Goal: Find specific page/section: Find specific page/section

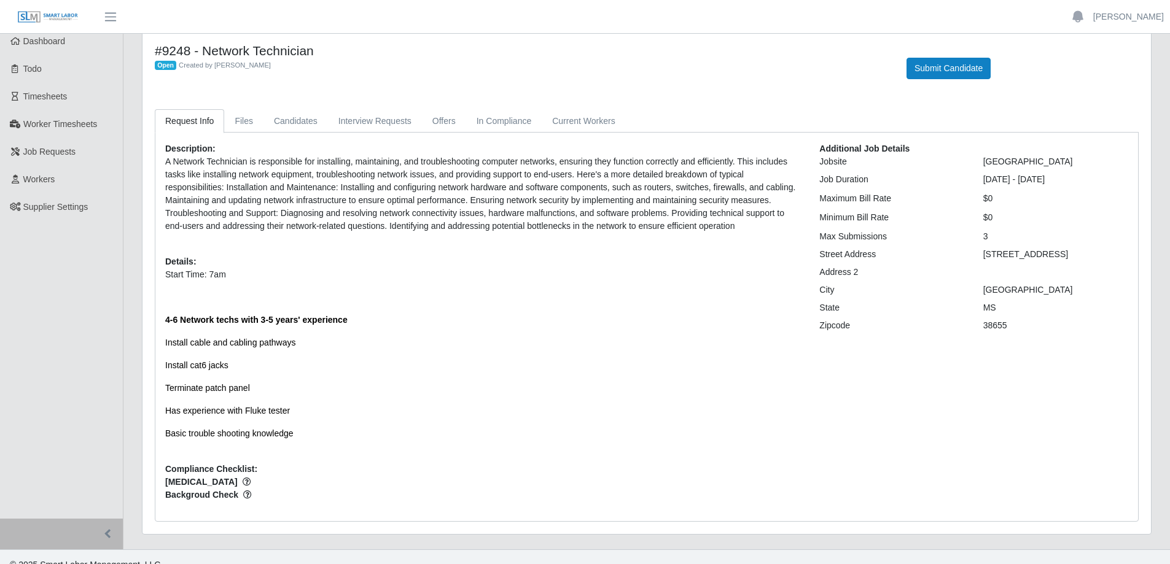
scroll to position [35, 0]
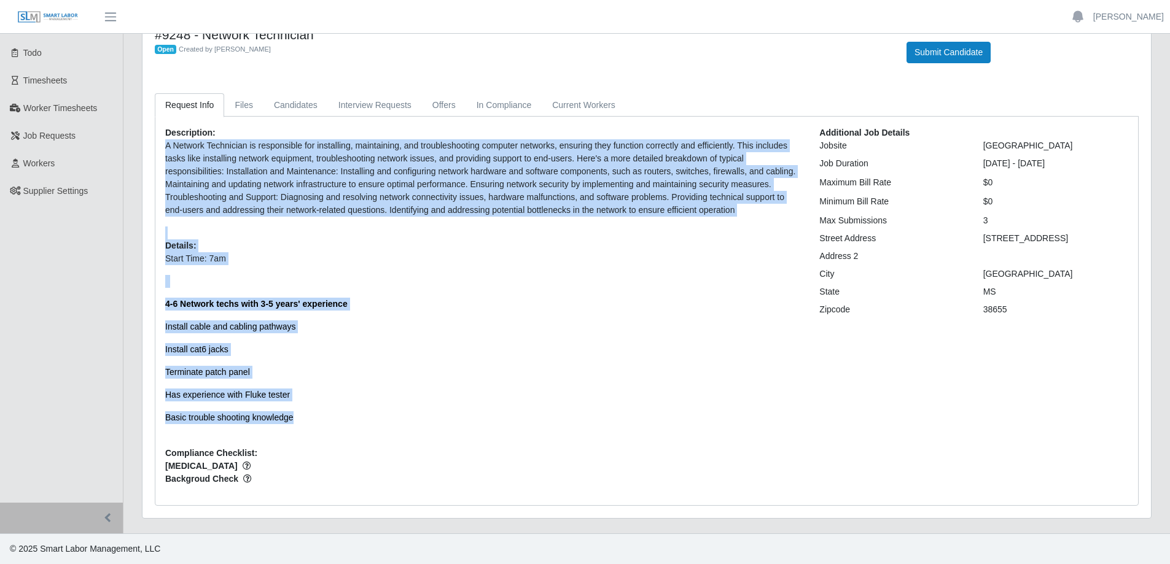
drag, startPoint x: 308, startPoint y: 421, endPoint x: 149, endPoint y: 147, distance: 316.8
click at [149, 147] on div "Request Info Files Candidates Interview Requests Offers In Compliance Current W…" at bounding box center [647, 299] width 1002 height 413
copy div "A Network Technician is responsible for installing, maintaining, and troublesho…"
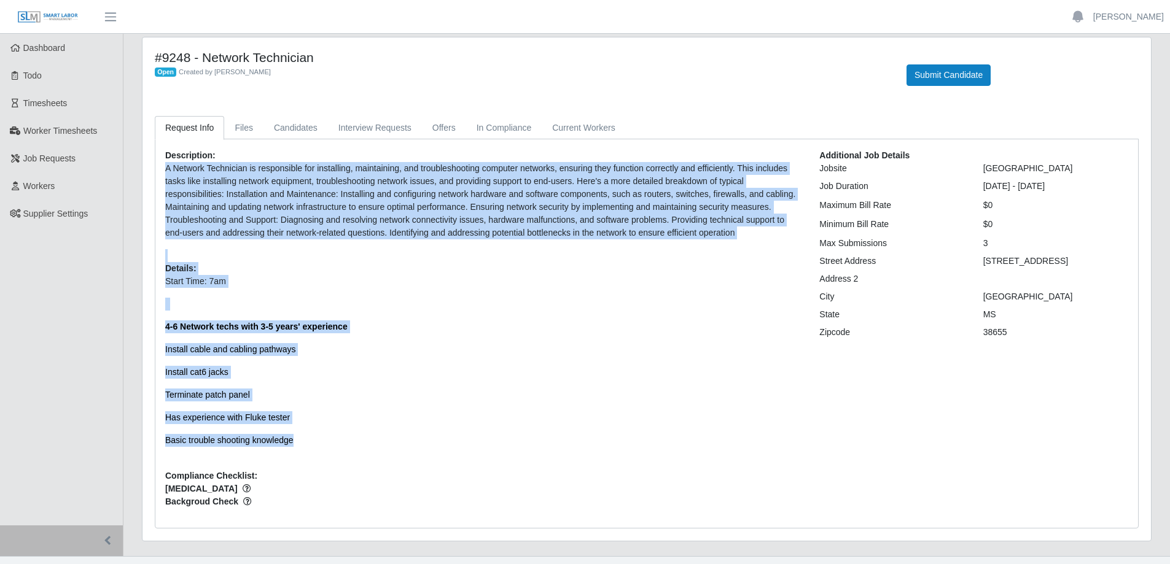
scroll to position [0, 0]
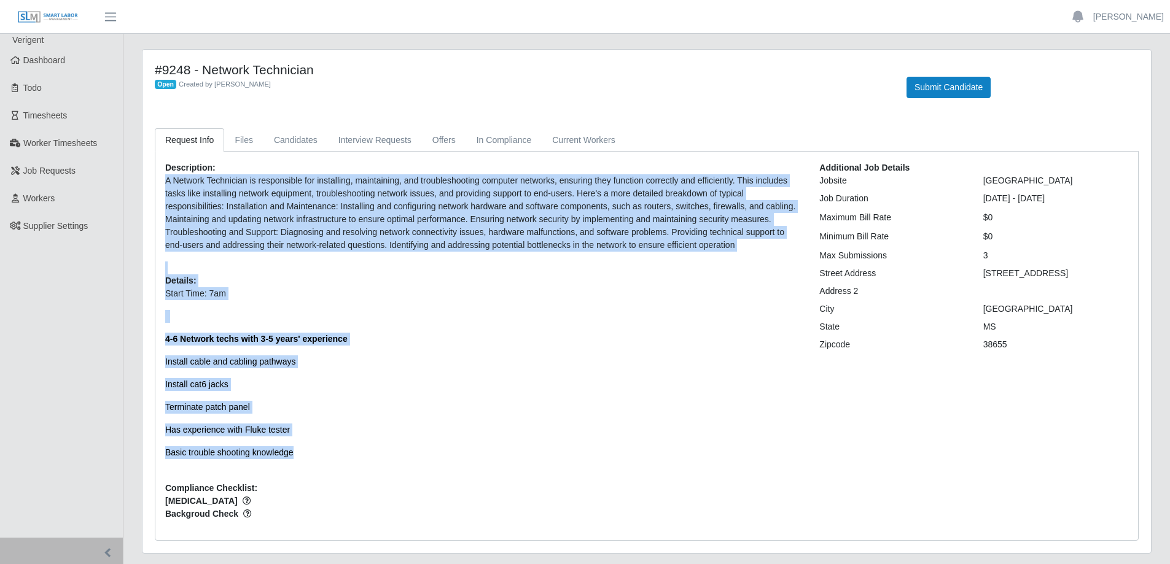
click at [198, 142] on link "Request Info" at bounding box center [189, 140] width 69 height 24
click at [53, 63] on span "Dashboard" at bounding box center [44, 60] width 42 height 10
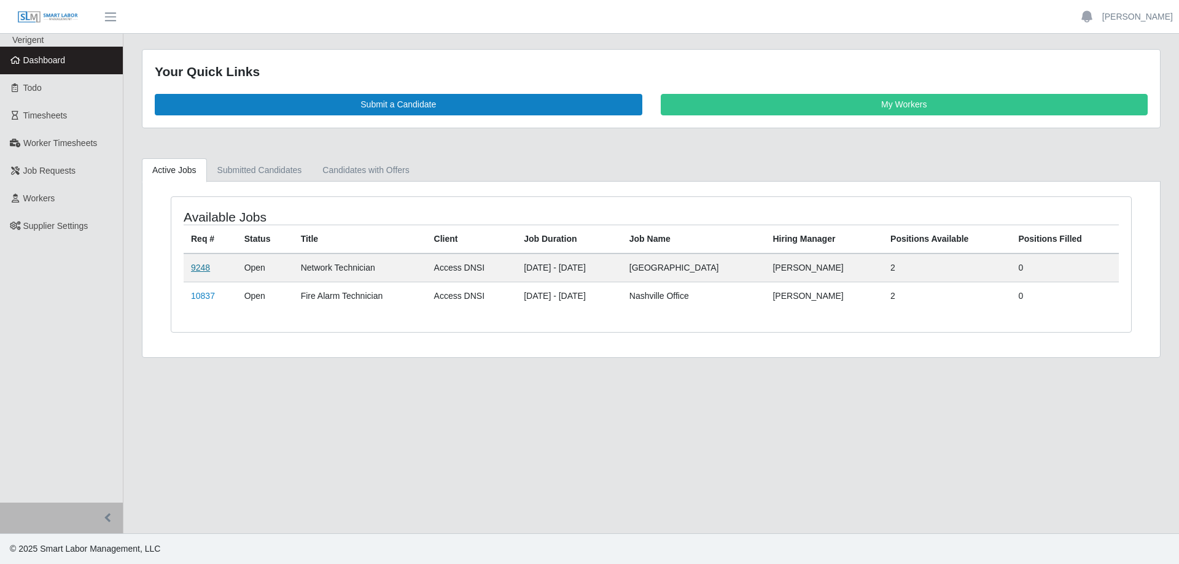
click at [198, 265] on link "9248" at bounding box center [200, 268] width 19 height 10
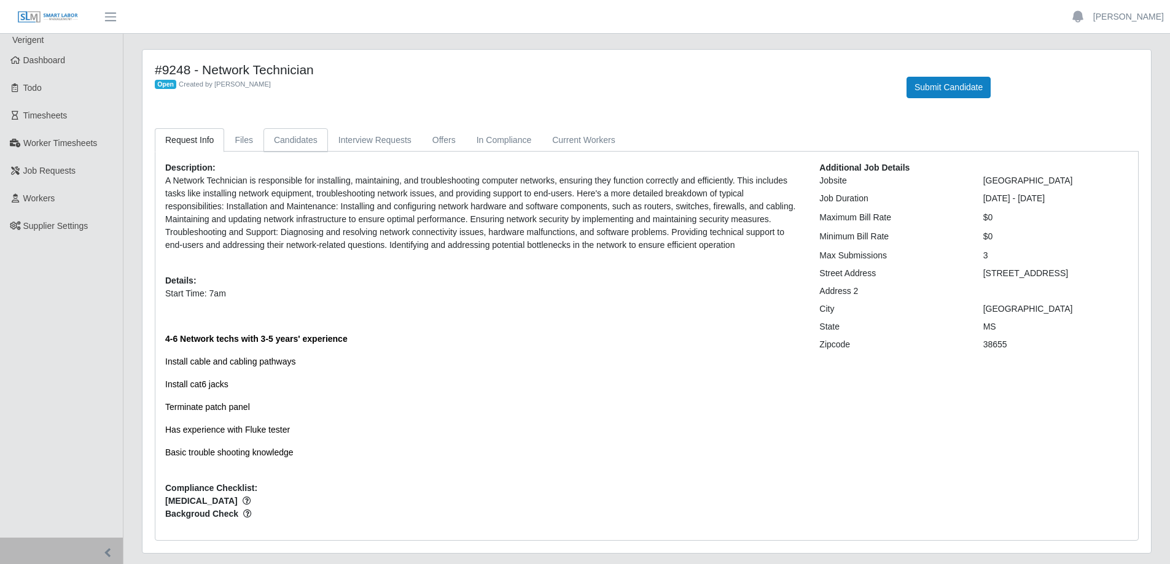
click at [287, 142] on link "Candidates" at bounding box center [295, 140] width 64 height 24
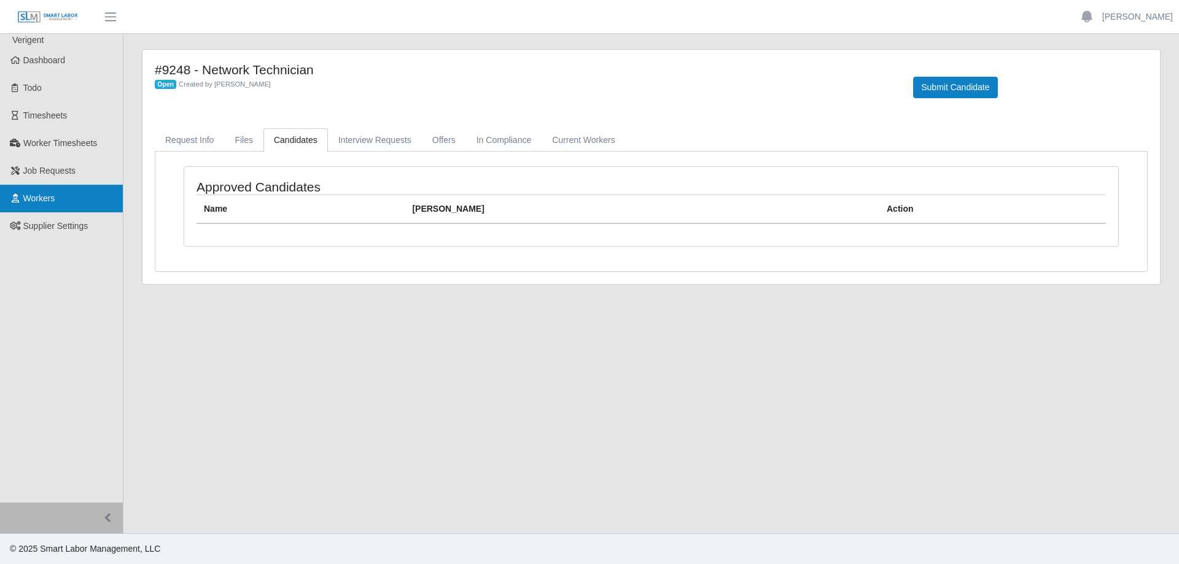
click at [68, 201] on link "Workers" at bounding box center [61, 199] width 123 height 28
